Goal: Book appointment/travel/reservation

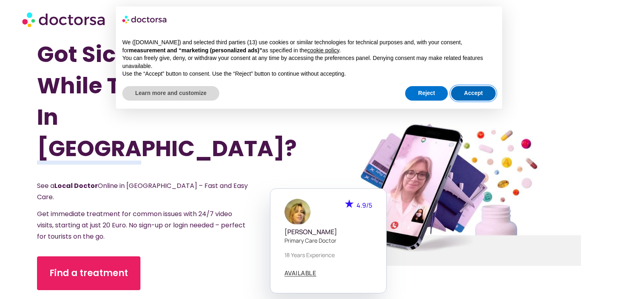
click at [483, 95] on button "Accept" at bounding box center [473, 93] width 45 height 14
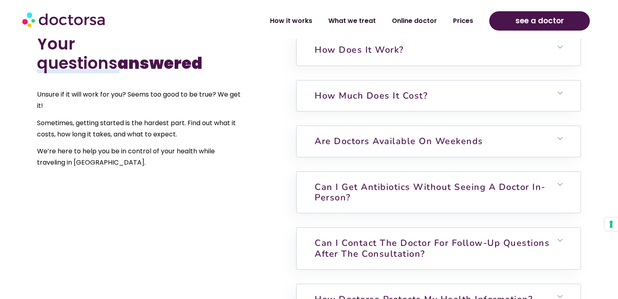
scroll to position [1785, 0]
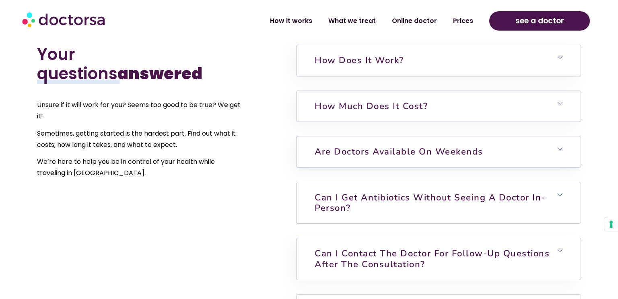
click at [562, 182] on h6 "Can I get antibiotics without seeing a doctor in-person?" at bounding box center [438, 202] width 284 height 41
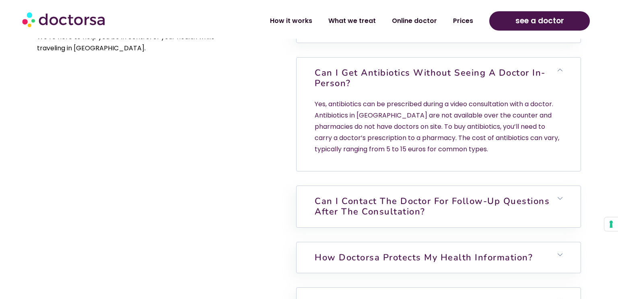
scroll to position [1910, 0]
click at [562, 195] on icon at bounding box center [559, 197] width 5 height 5
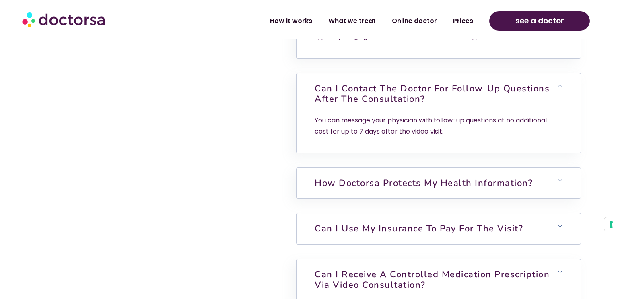
scroll to position [2025, 0]
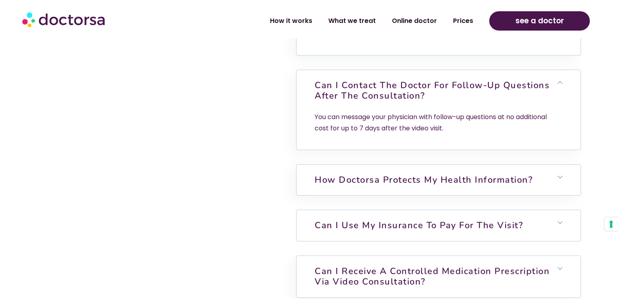
click at [513, 219] on link "Can I use my insurance to pay for the visit?" at bounding box center [418, 225] width 208 height 12
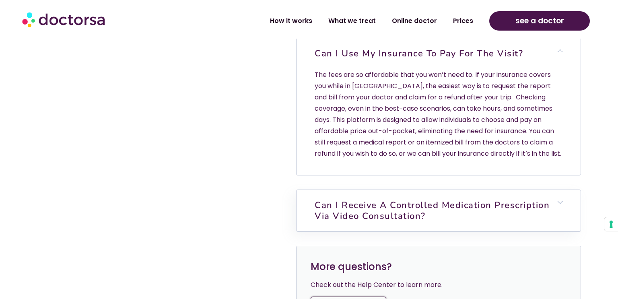
scroll to position [2201, 0]
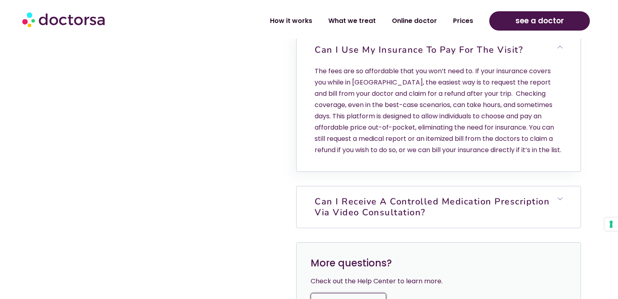
click at [557, 196] on span at bounding box center [559, 199] width 5 height 6
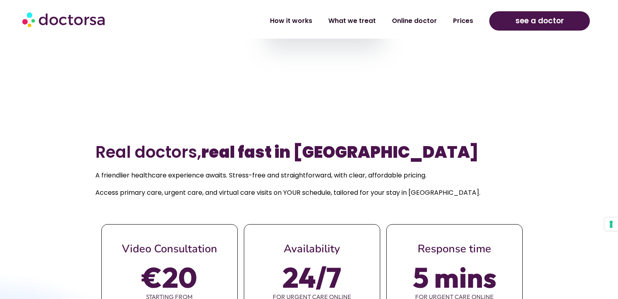
scroll to position [267, 0]
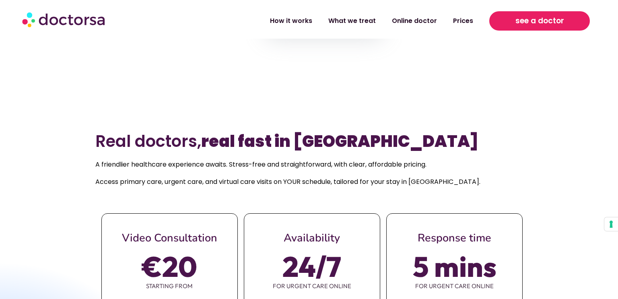
click at [551, 25] on span "see a doctor" at bounding box center [539, 20] width 49 height 13
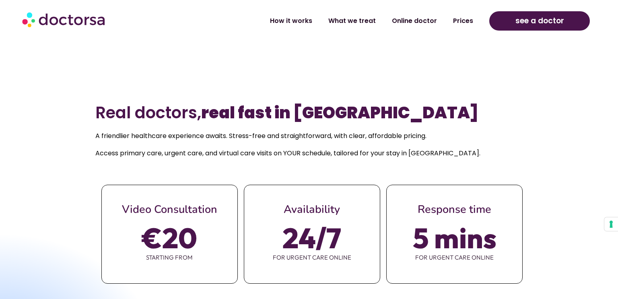
scroll to position [298, 0]
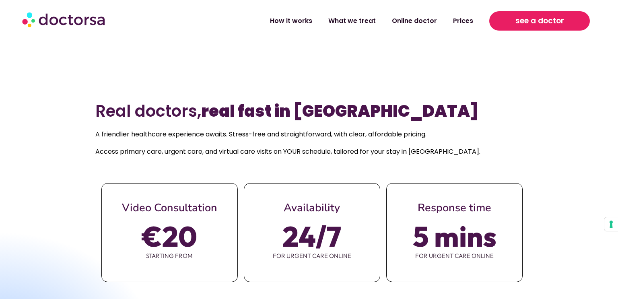
click at [555, 24] on span "see a doctor" at bounding box center [539, 20] width 49 height 13
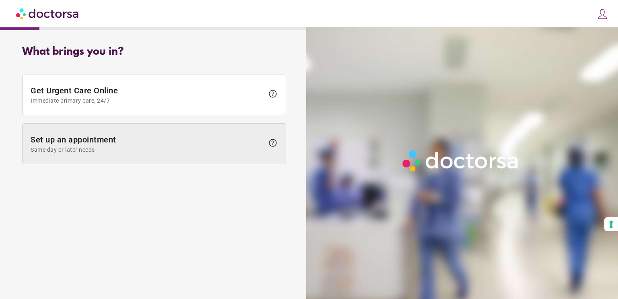
click at [271, 141] on span "help" at bounding box center [273, 143] width 10 height 10
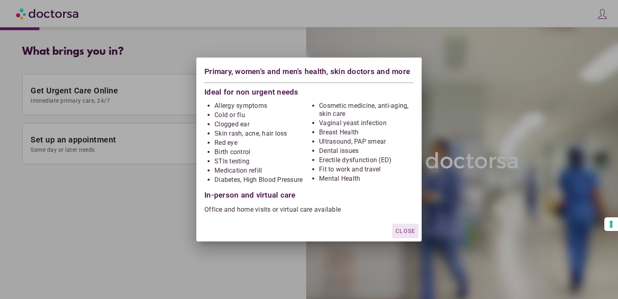
click at [411, 229] on span "Close" at bounding box center [405, 231] width 20 height 6
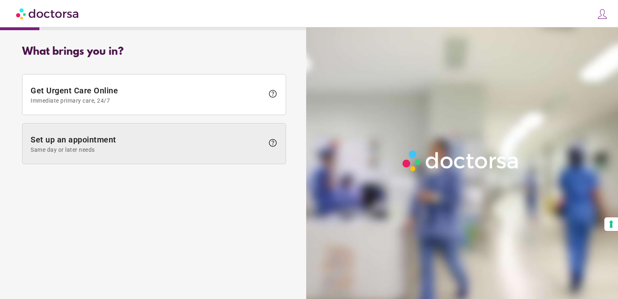
click at [89, 144] on span "Set up an appointment Same day or later needs" at bounding box center [147, 144] width 233 height 18
click at [144, 145] on span "Set up an appointment Same day or later needs" at bounding box center [147, 144] width 233 height 18
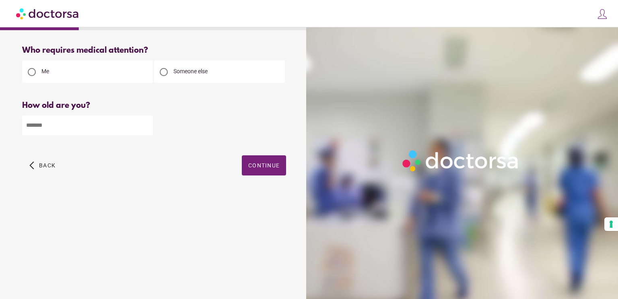
type input "*"
click at [146, 124] on input "*" at bounding box center [87, 125] width 131 height 20
click at [96, 125] on input "*" at bounding box center [87, 125] width 131 height 20
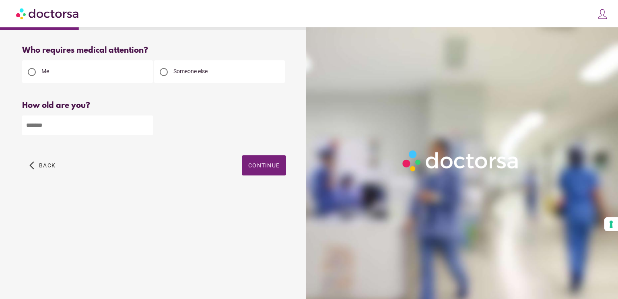
type input "**"
click at [260, 166] on span "Continue" at bounding box center [263, 165] width 31 height 6
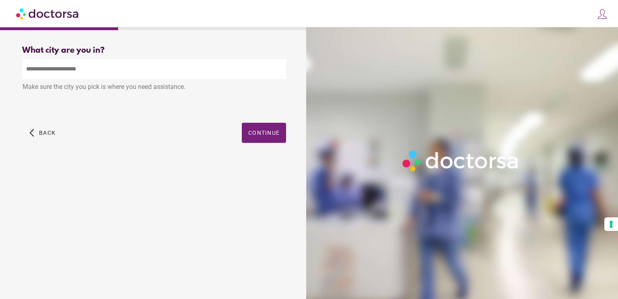
click at [132, 66] on input "text" at bounding box center [154, 69] width 264 height 20
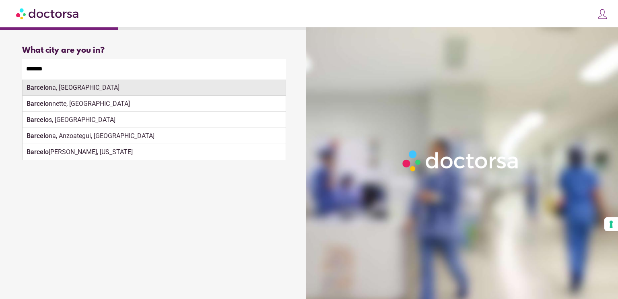
click at [79, 86] on div "Barcelo na, [GEOGRAPHIC_DATA]" at bounding box center [154, 88] width 263 height 16
type input "**********"
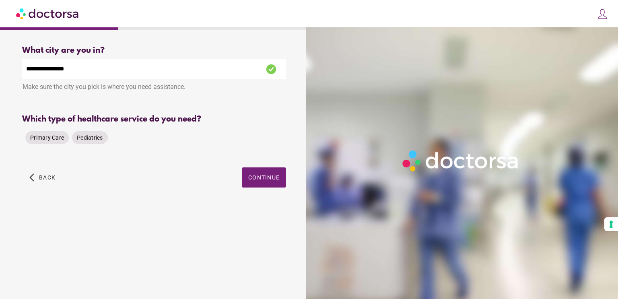
click at [54, 142] on span "Primary Care" at bounding box center [47, 138] width 34 height 8
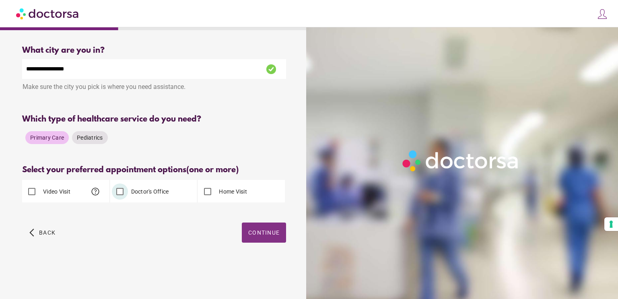
click at [267, 237] on span "button" at bounding box center [264, 232] width 44 height 20
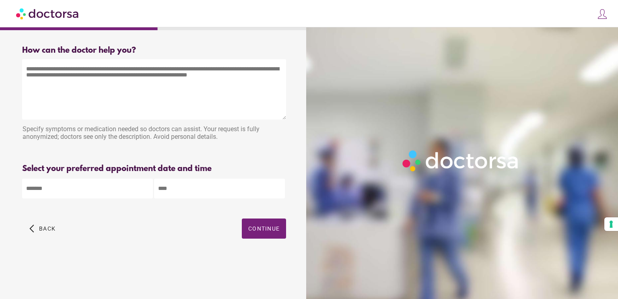
click at [102, 83] on textarea at bounding box center [154, 89] width 264 height 60
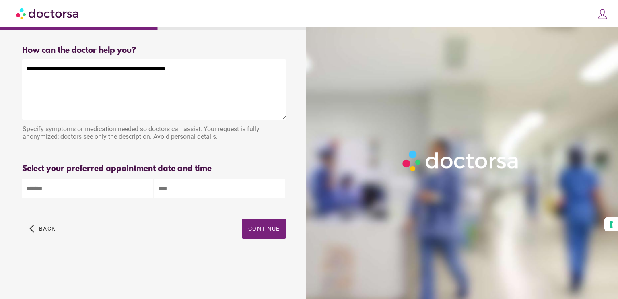
type textarea "**********"
click at [39, 188] on body "**********" at bounding box center [309, 149] width 618 height 299
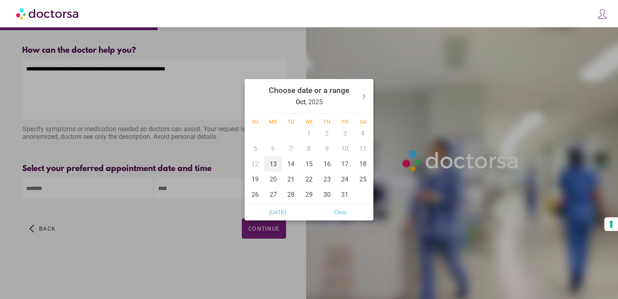
click at [276, 165] on div "13" at bounding box center [273, 163] width 18 height 15
type input "******"
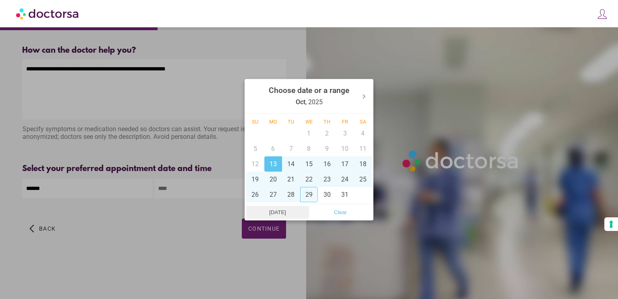
click at [280, 212] on span "[DATE]" at bounding box center [278, 212] width 58 height 12
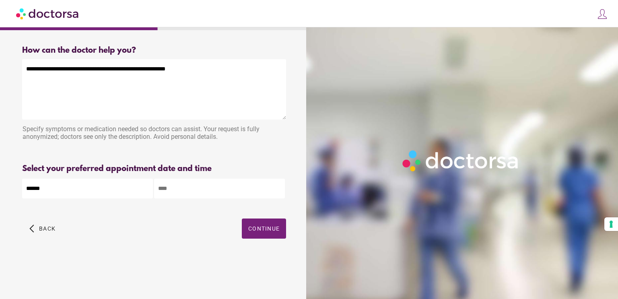
click at [176, 189] on input "text" at bounding box center [219, 189] width 131 height 20
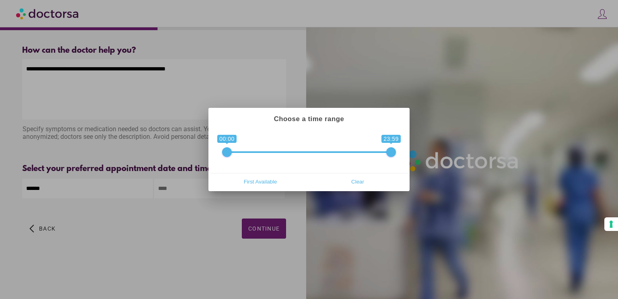
click at [230, 153] on span at bounding box center [227, 152] width 10 height 10
drag, startPoint x: 230, startPoint y: 153, endPoint x: 219, endPoint y: 151, distance: 10.6
click at [219, 151] on div "**********" at bounding box center [309, 151] width 198 height 44
drag, startPoint x: 228, startPoint y: 150, endPoint x: 284, endPoint y: 151, distance: 55.9
click at [284, 151] on span at bounding box center [282, 152] width 10 height 10
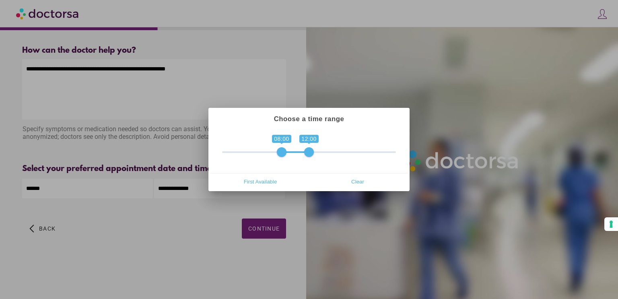
drag, startPoint x: 391, startPoint y: 150, endPoint x: 309, endPoint y: 150, distance: 81.6
click at [309, 150] on span at bounding box center [309, 152] width 10 height 10
click at [262, 183] on span "First Available" at bounding box center [260, 181] width 92 height 12
type input "**********"
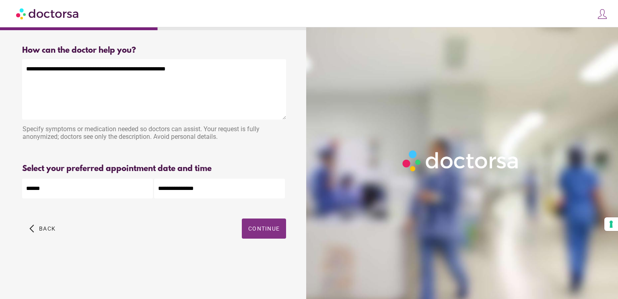
click at [276, 235] on span "button" at bounding box center [264, 228] width 44 height 20
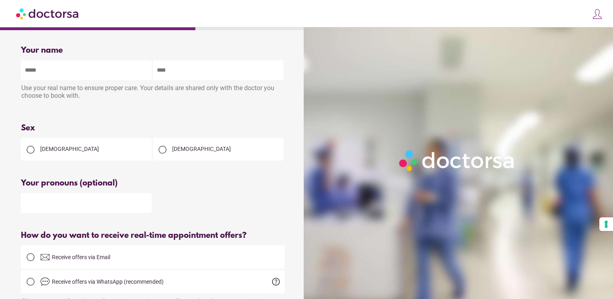
click at [78, 73] on input "text" at bounding box center [86, 70] width 131 height 20
type input "*****"
click at [220, 72] on input "text" at bounding box center [218, 70] width 131 height 20
type input "*"
click at [104, 70] on input "*****" at bounding box center [86, 70] width 131 height 20
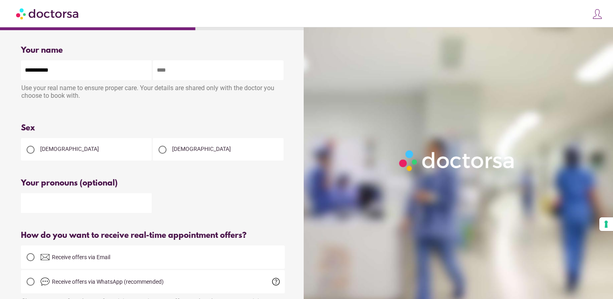
type input "**********"
click at [203, 73] on input "text" at bounding box center [218, 70] width 131 height 20
type input "********"
click at [32, 153] on div at bounding box center [31, 150] width 8 height 8
click at [81, 201] on input "text" at bounding box center [86, 203] width 131 height 20
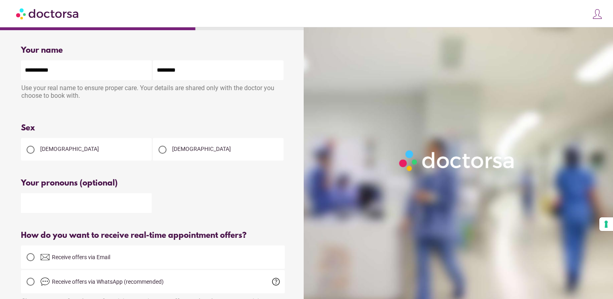
scroll to position [79, 0]
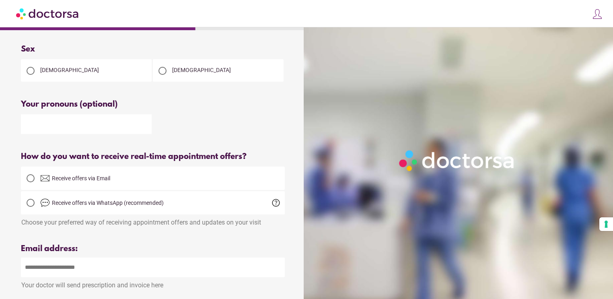
click at [35, 180] on div at bounding box center [31, 178] width 16 height 16
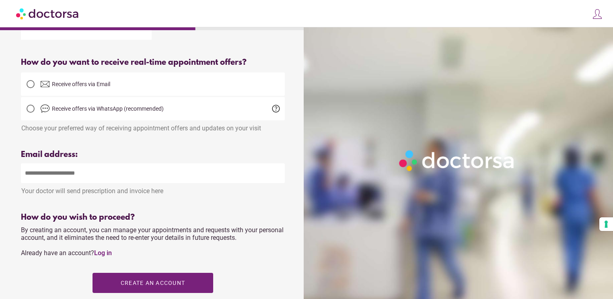
scroll to position [173, 0]
click at [80, 174] on input "email" at bounding box center [153, 173] width 264 height 20
type input "**********"
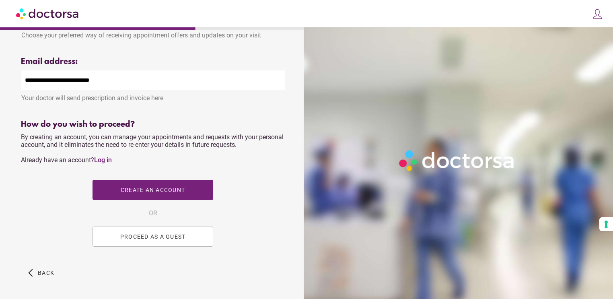
scroll to position [266, 0]
click at [157, 236] on span "PROCEED AS A GUEST" at bounding box center [153, 236] width 66 height 6
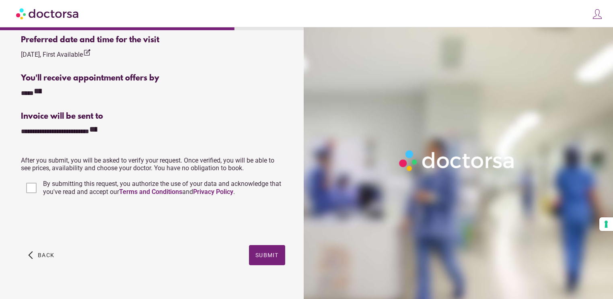
scroll to position [280, 0]
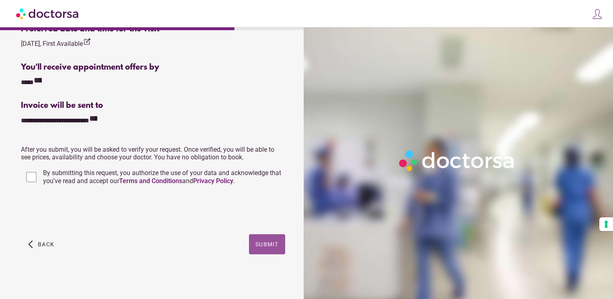
click at [269, 241] on span "Submit" at bounding box center [266, 244] width 23 height 6
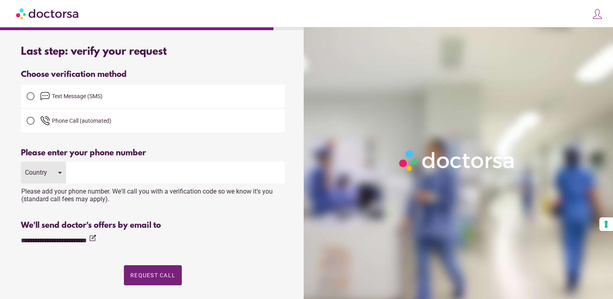
click at [80, 96] on span "Text Message (SMS)" at bounding box center [77, 96] width 51 height 6
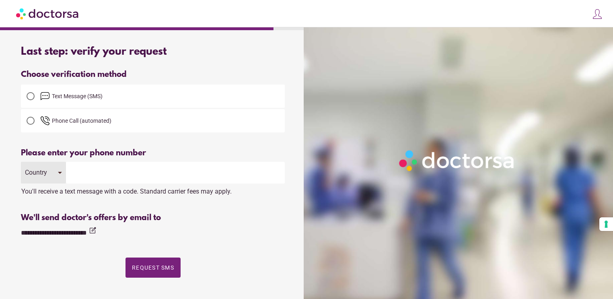
click at [61, 173] on div "Country" at bounding box center [43, 173] width 45 height 22
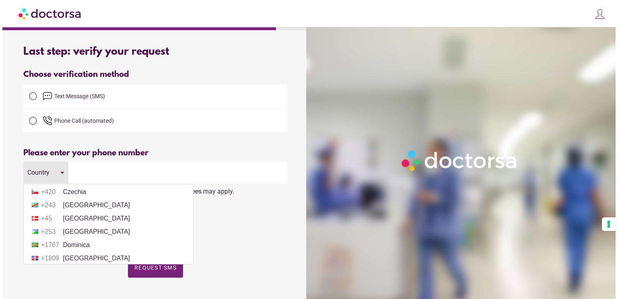
scroll to position [771, 0]
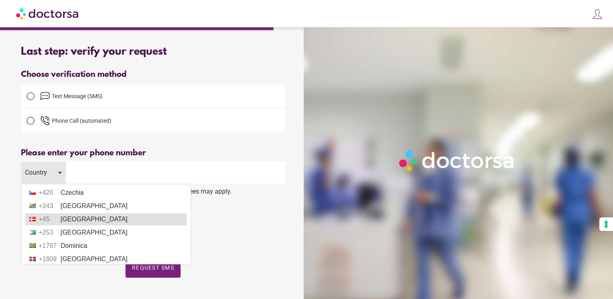
click at [55, 223] on span "+45" at bounding box center [49, 219] width 20 height 7
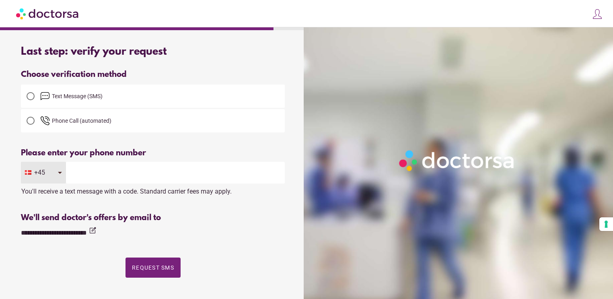
click at [123, 179] on input "tel" at bounding box center [175, 173] width 219 height 22
type input "********"
click at [162, 271] on span "button" at bounding box center [152, 267] width 55 height 20
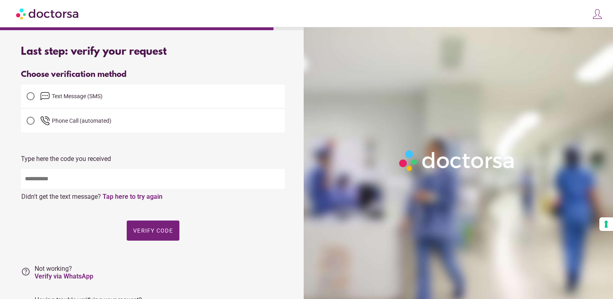
click at [89, 175] on input "text" at bounding box center [153, 179] width 264 height 20
type input "*****"
click at [150, 232] on span "Verify code" at bounding box center [153, 230] width 40 height 6
